Goal: Find specific page/section: Find specific page/section

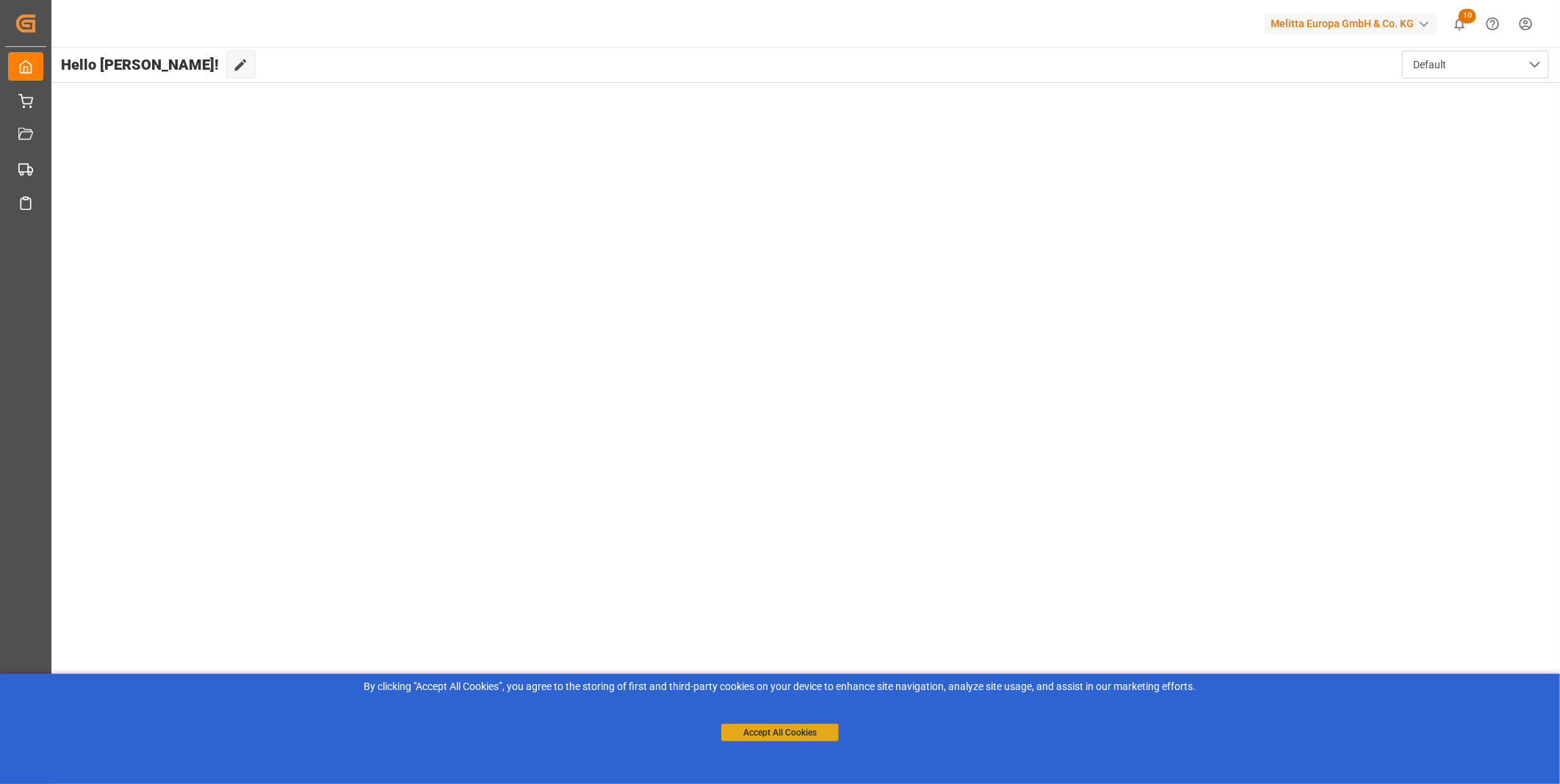
drag, startPoint x: 811, startPoint y: 728, endPoint x: 813, endPoint y: 702, distance: 26.1
click at [812, 725] on button "Accept All Cookies" at bounding box center [780, 733] width 118 height 17
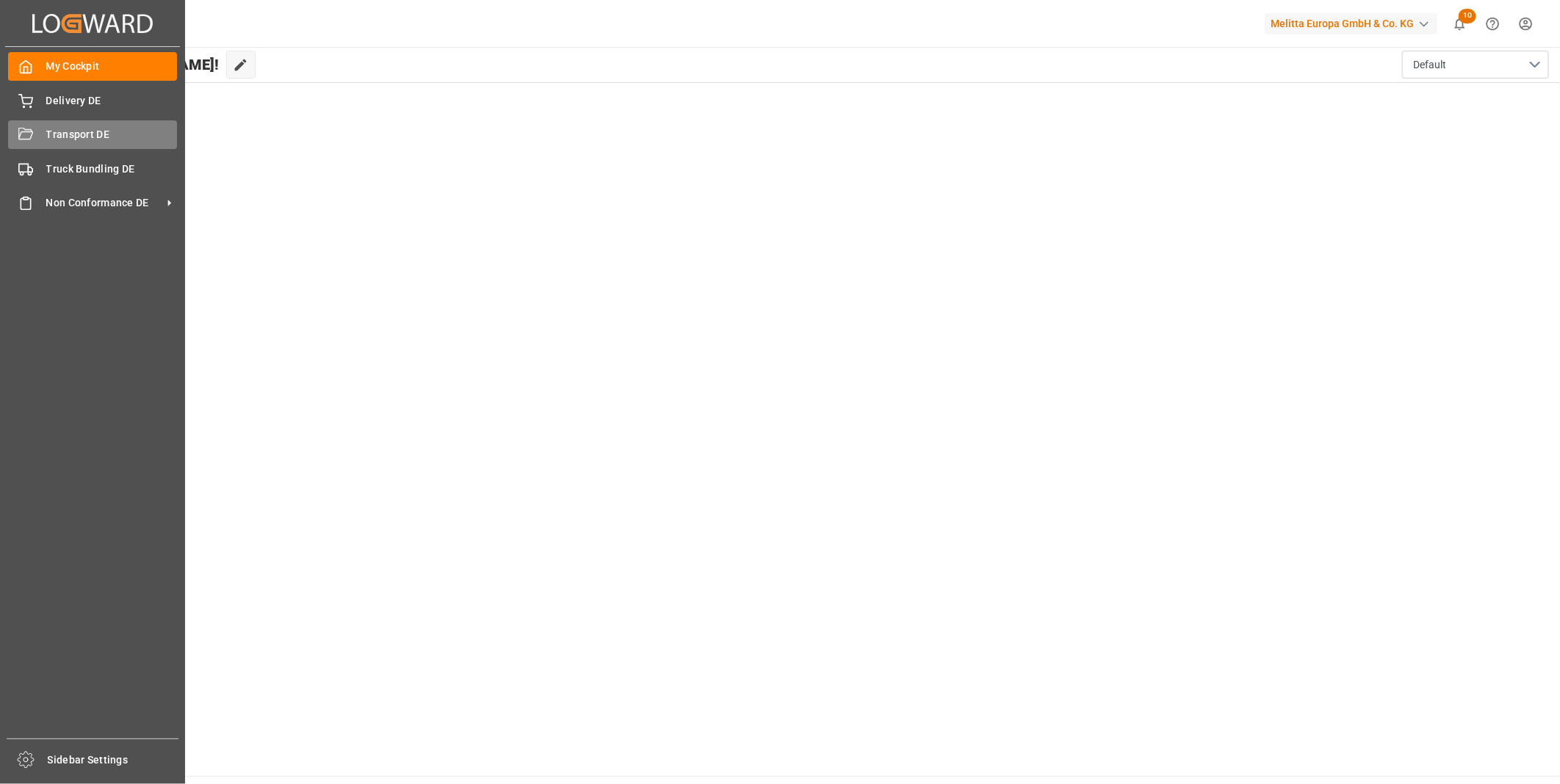
click at [62, 145] on div "Transport DE Transport DE" at bounding box center [92, 135] width 169 height 29
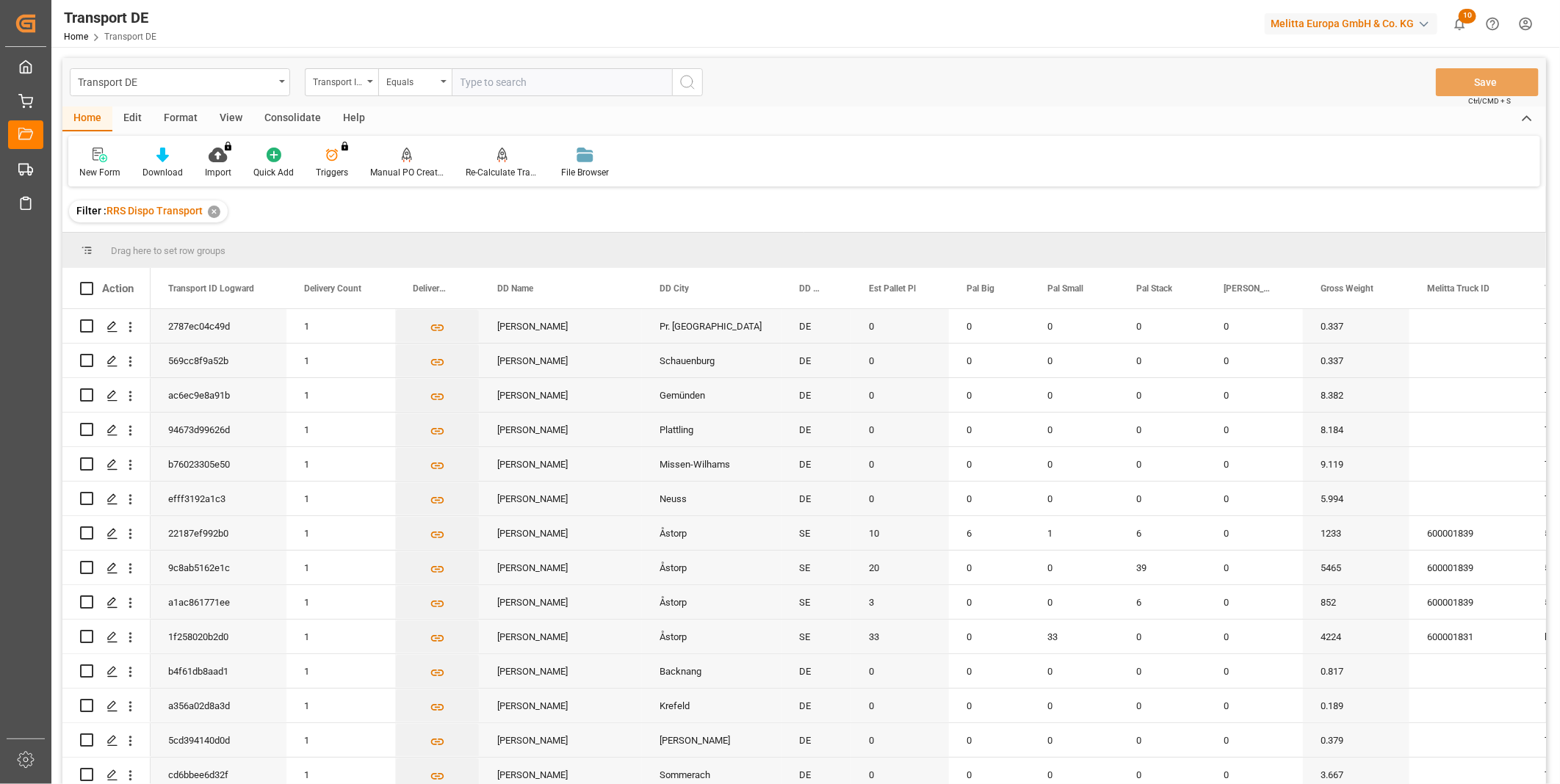
click at [275, 118] on div "Consolidate" at bounding box center [292, 119] width 78 height 25
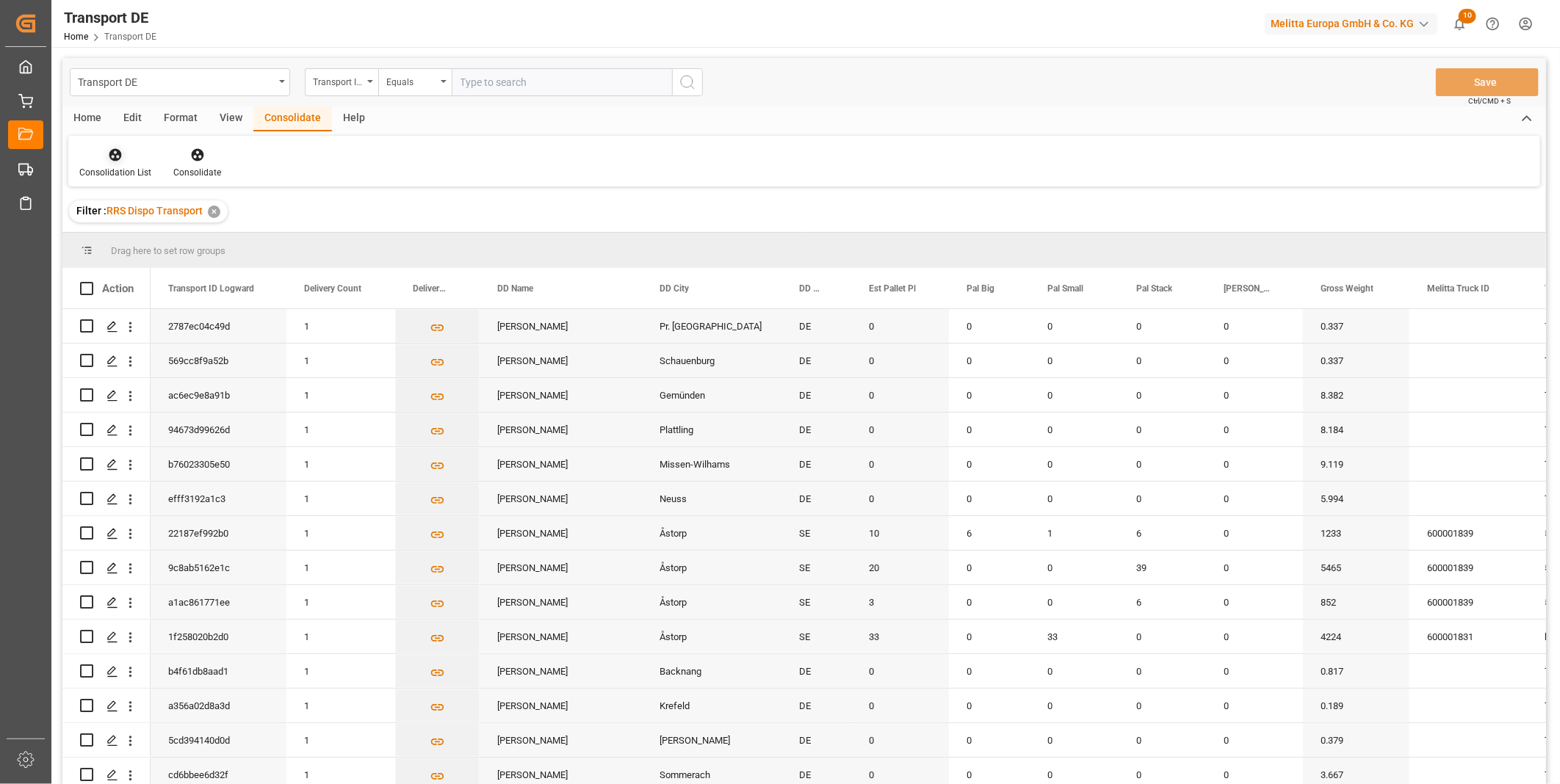
click at [103, 152] on div at bounding box center [115, 155] width 72 height 15
click at [219, 262] on div "Truck Bundling RRS Dispo Export" at bounding box center [167, 268] width 153 height 15
